Goal: Communication & Community: Ask a question

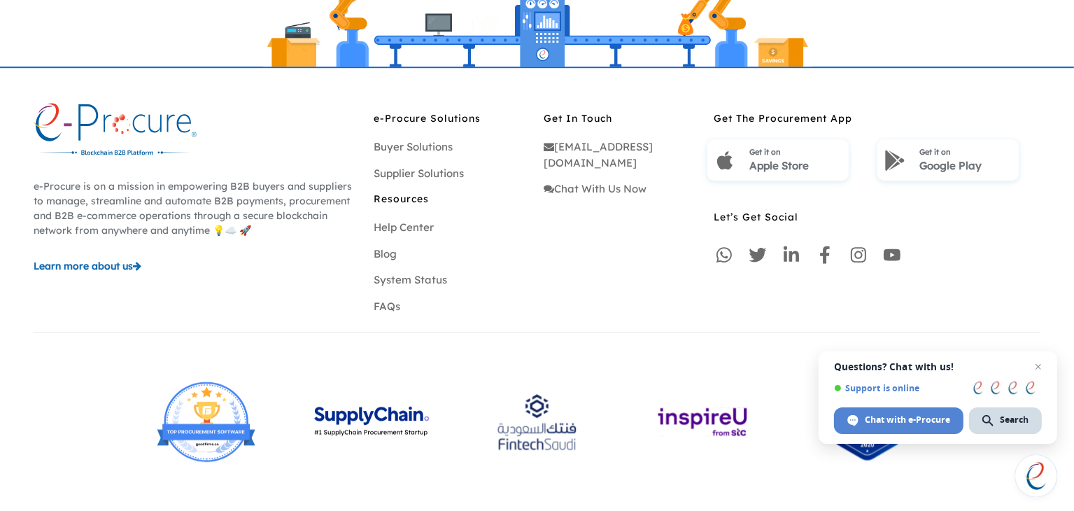
scroll to position [4206, 0]
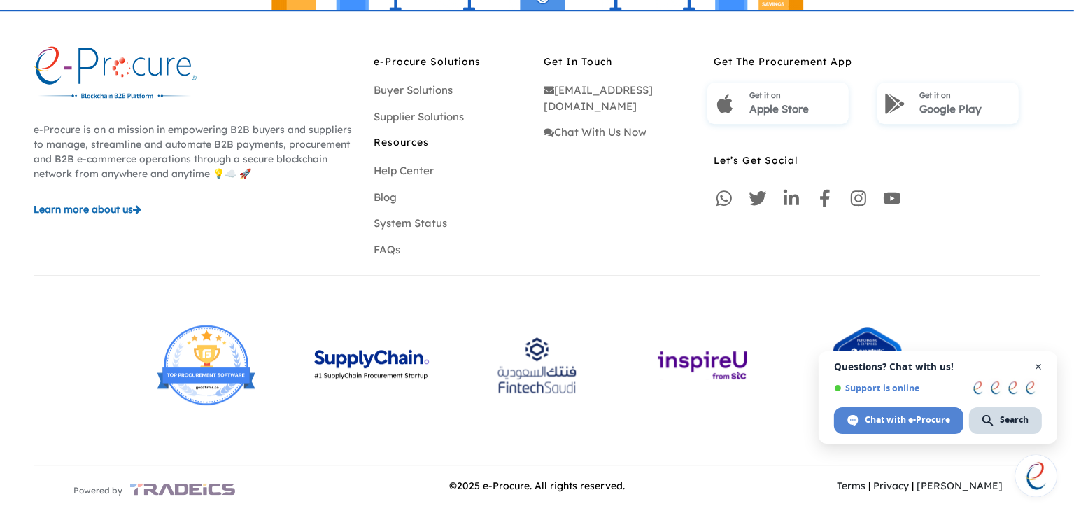
click at [1039, 369] on span "Open chat" at bounding box center [1038, 366] width 17 height 17
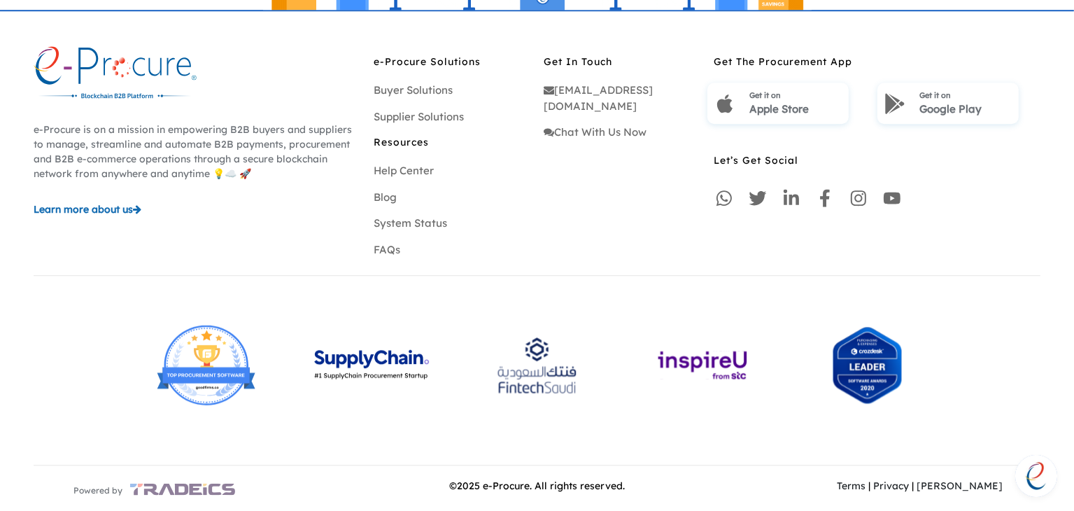
click at [1025, 476] on span "Open chat" at bounding box center [1036, 476] width 42 height 42
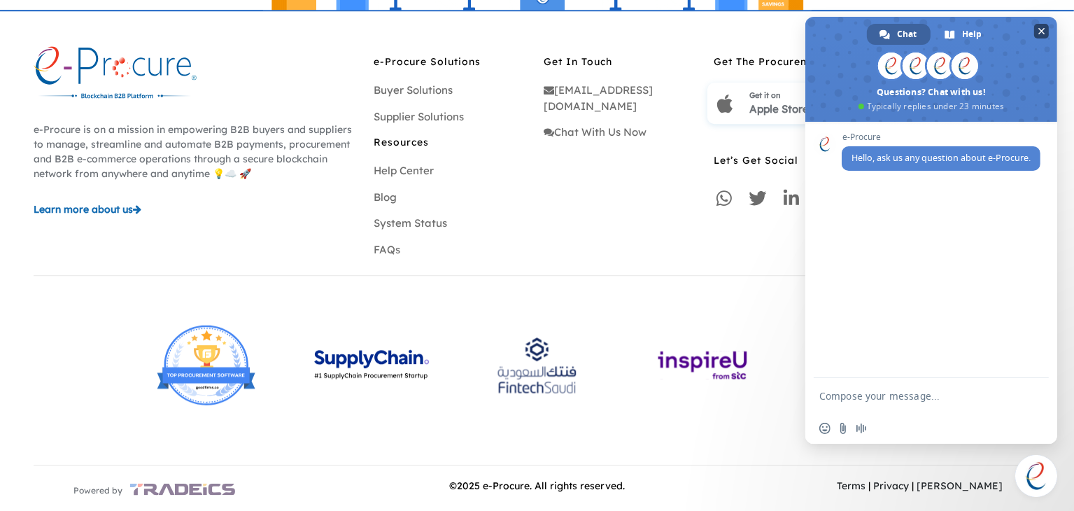
click at [1045, 27] on span "Close chat" at bounding box center [1041, 31] width 15 height 15
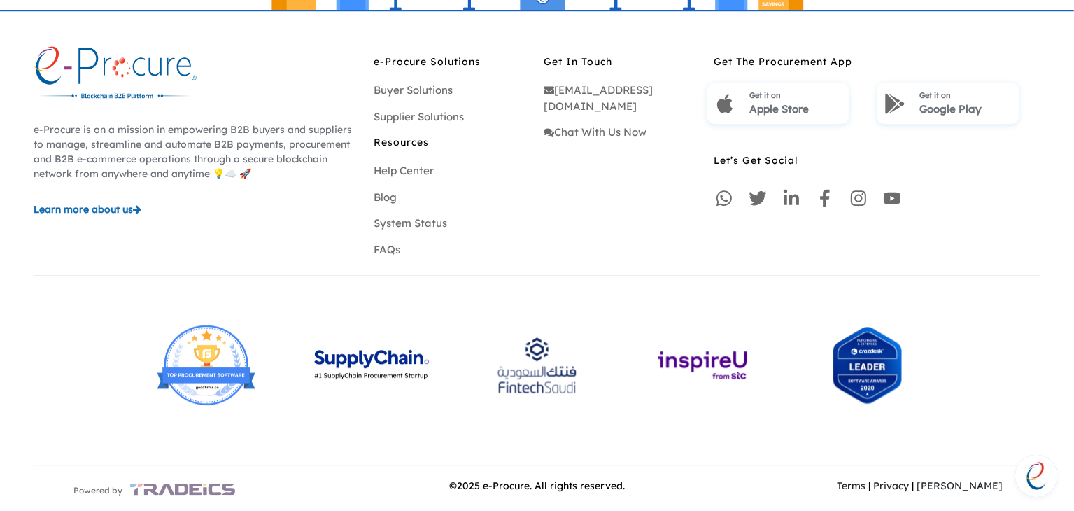
click at [1037, 490] on span "Open chat" at bounding box center [1036, 476] width 42 height 42
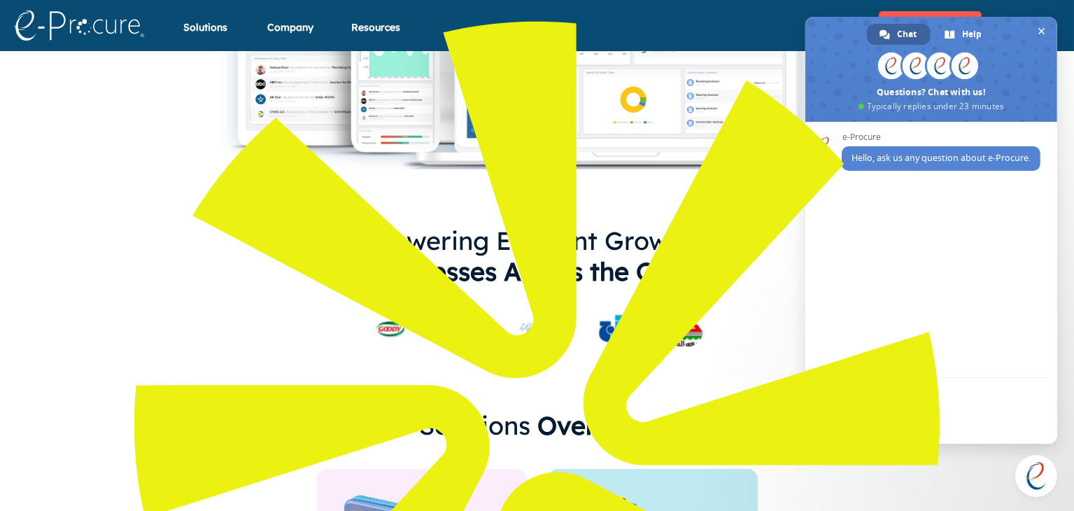
scroll to position [627, 0]
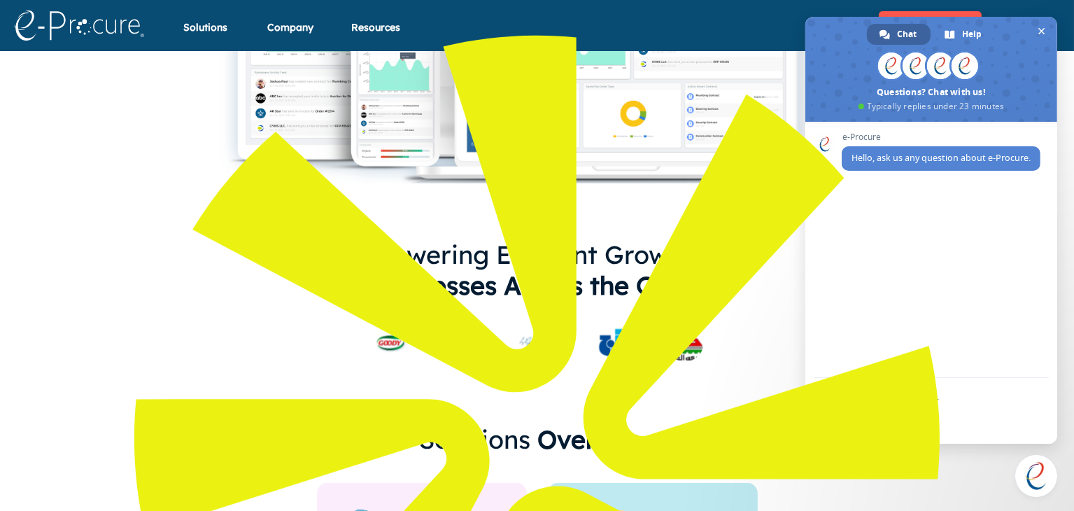
click at [892, 392] on textarea "Compose your message..." at bounding box center [917, 395] width 196 height 35
type textarea "hi"
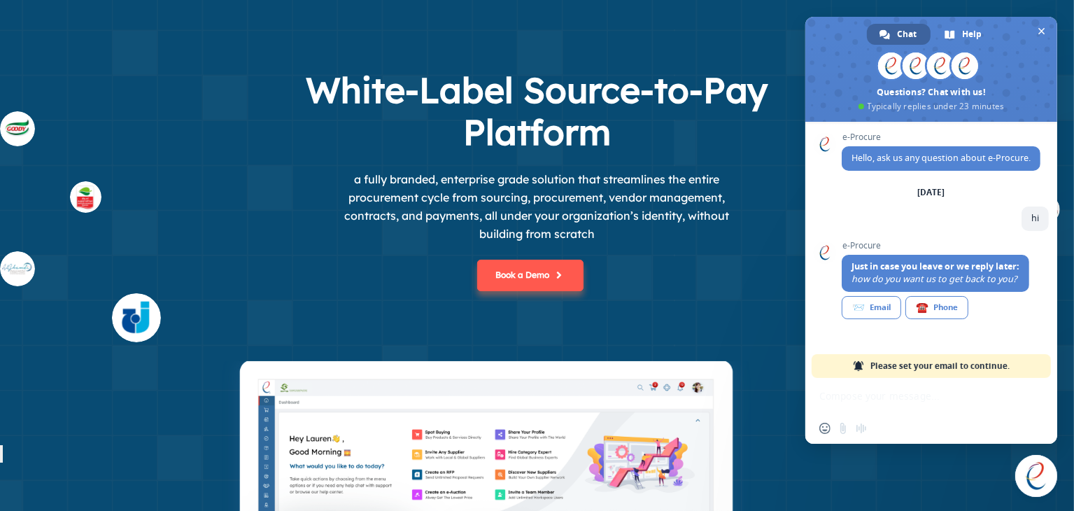
scroll to position [0, 0]
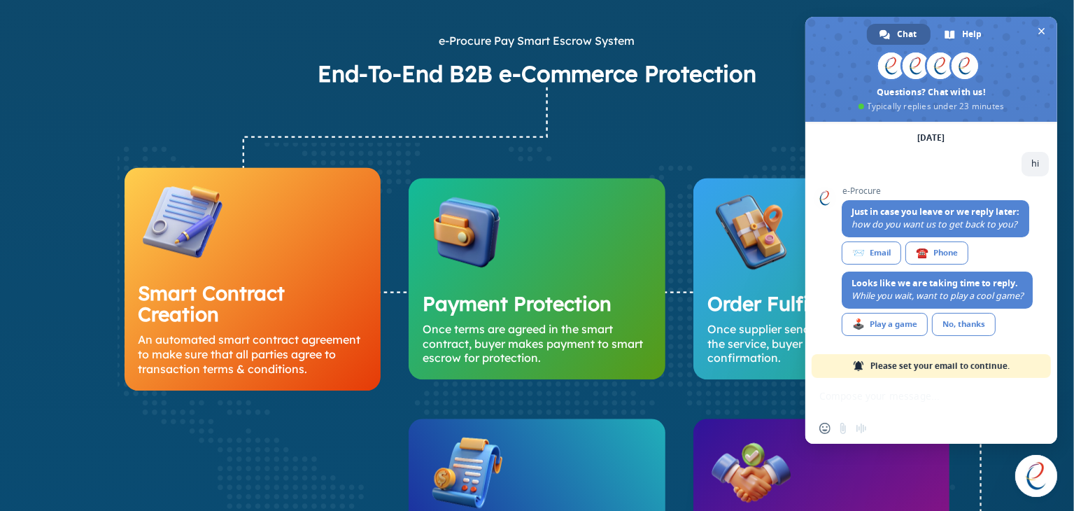
scroll to position [3148, 0]
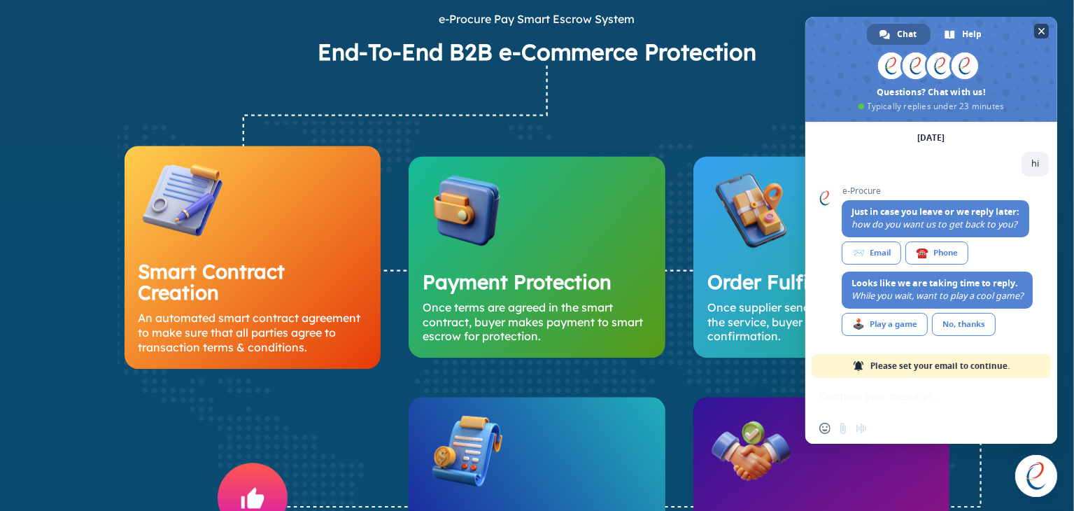
click at [1041, 27] on span "Close chat" at bounding box center [1041, 31] width 7 height 9
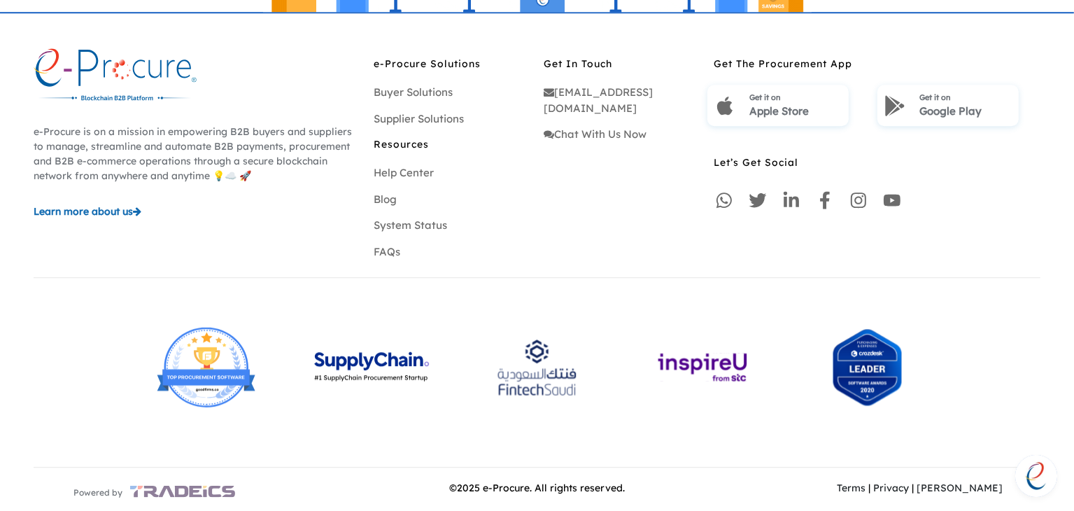
scroll to position [4206, 0]
